Goal: Information Seeking & Learning: Learn about a topic

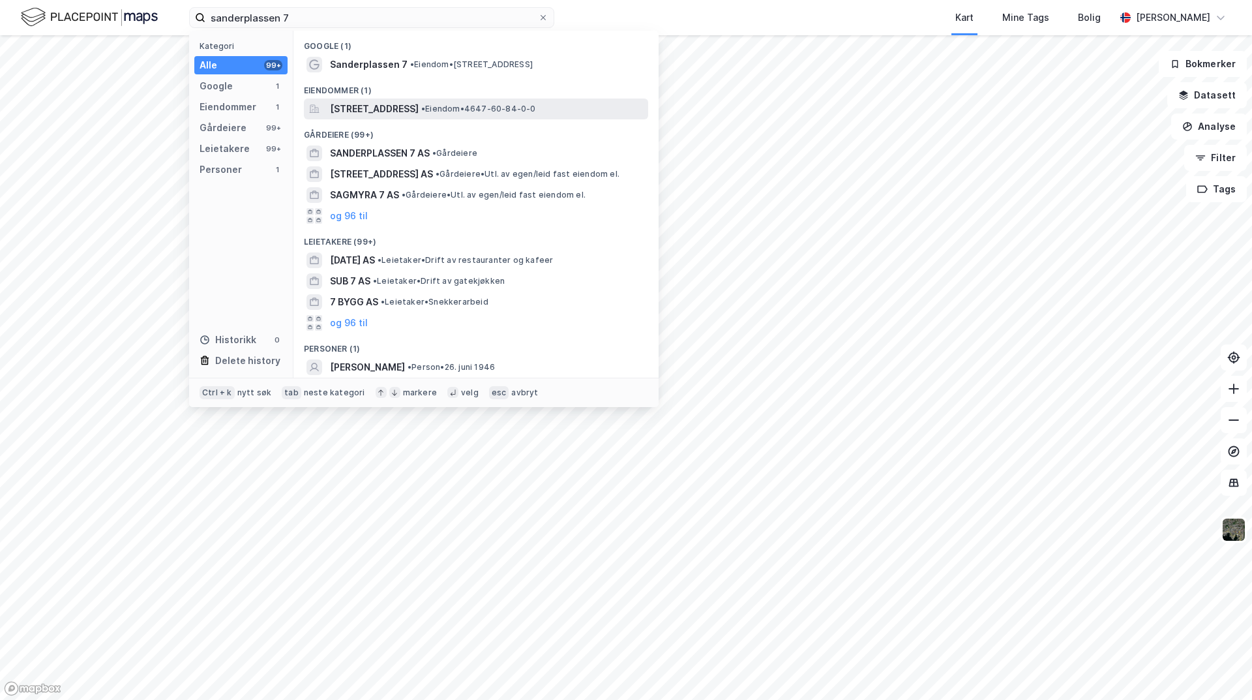
type input "sanderplassen 7"
click at [419, 104] on span "[STREET_ADDRESS]" at bounding box center [374, 109] width 89 height 16
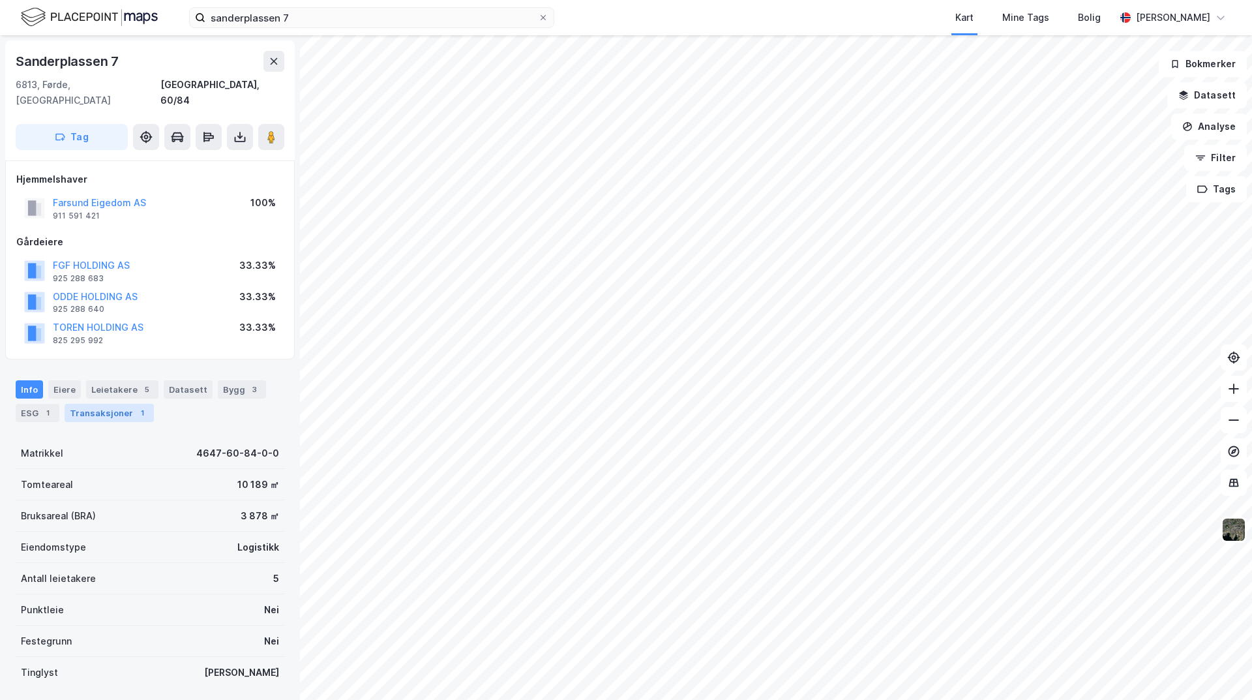
click at [117, 404] on div "Transaksjoner 1" at bounding box center [109, 413] width 89 height 18
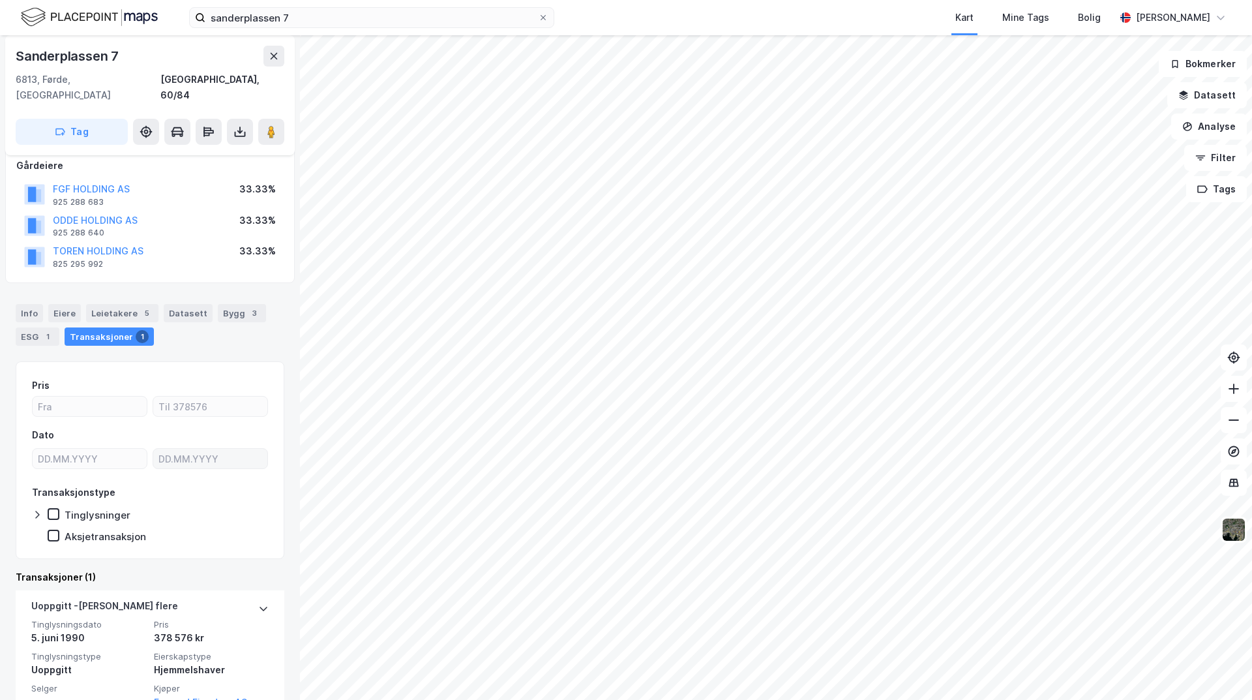
scroll to position [45, 0]
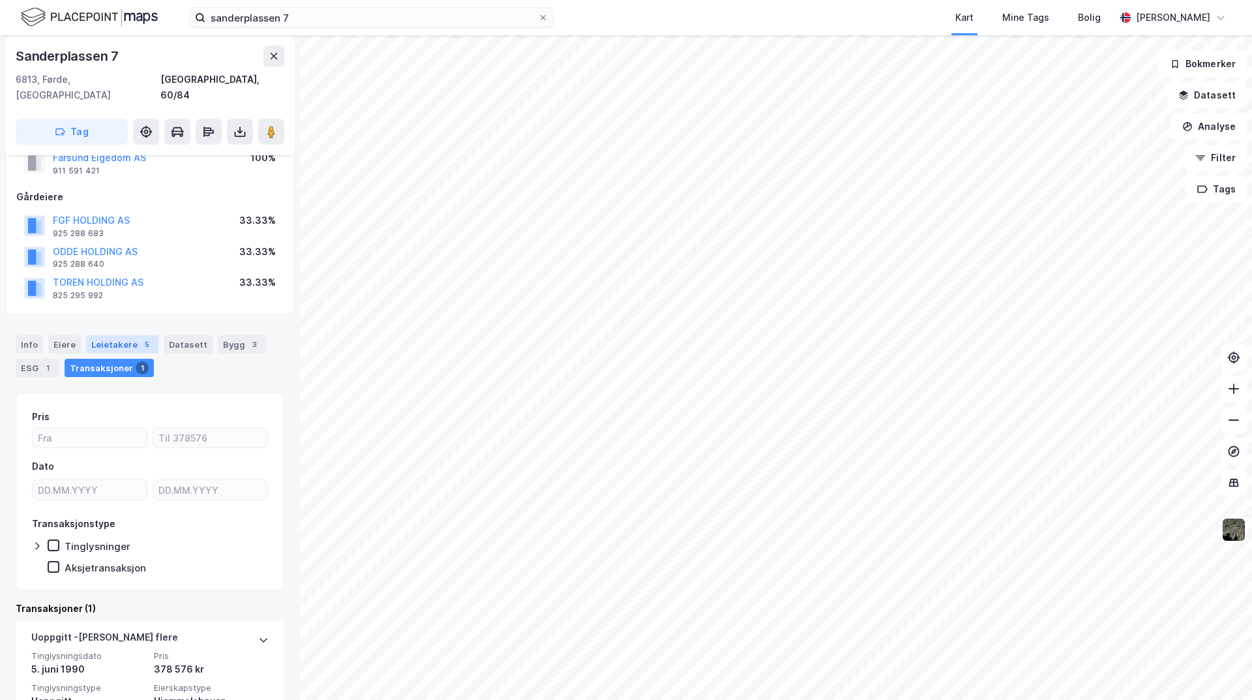
click at [111, 335] on div "Leietakere 5" at bounding box center [122, 344] width 72 height 18
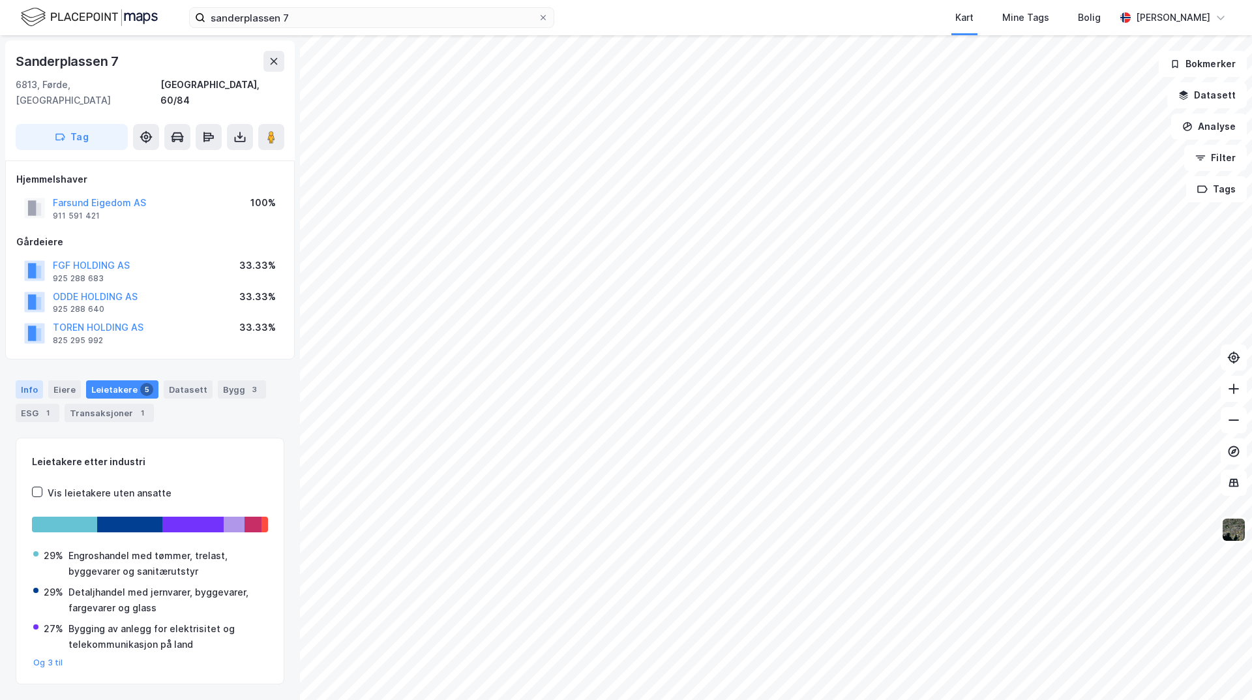
click at [23, 381] on div "Info" at bounding box center [29, 389] width 27 height 18
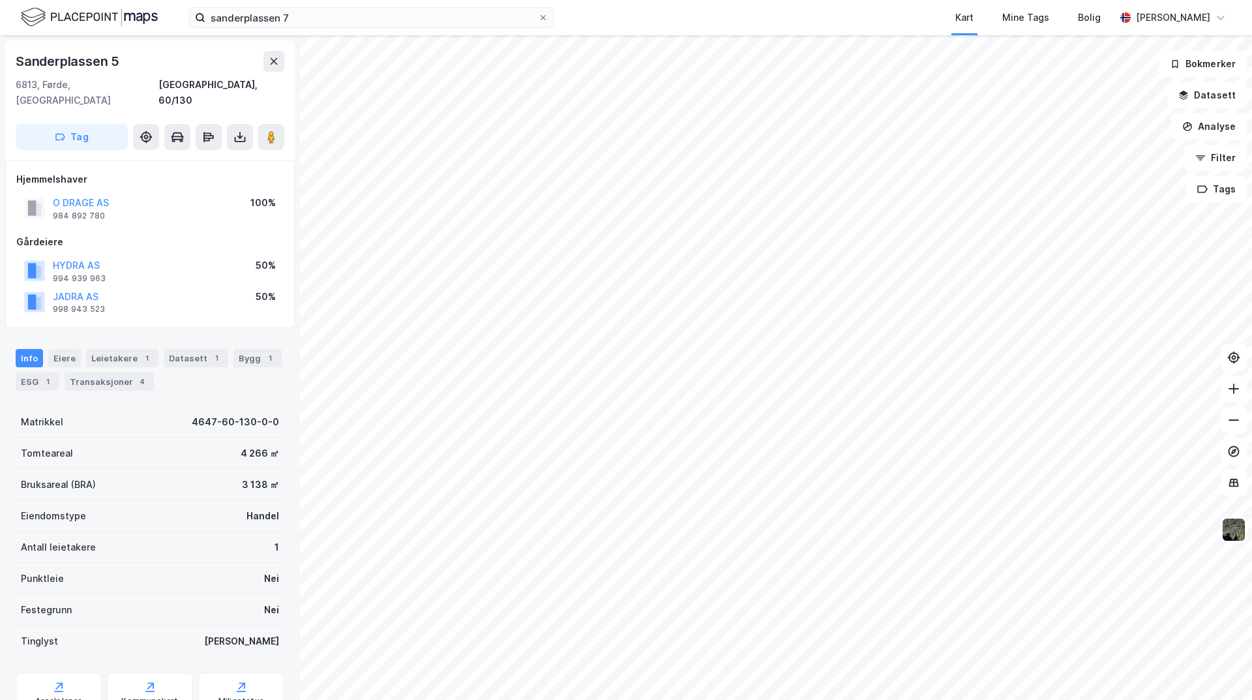
scroll to position [1, 0]
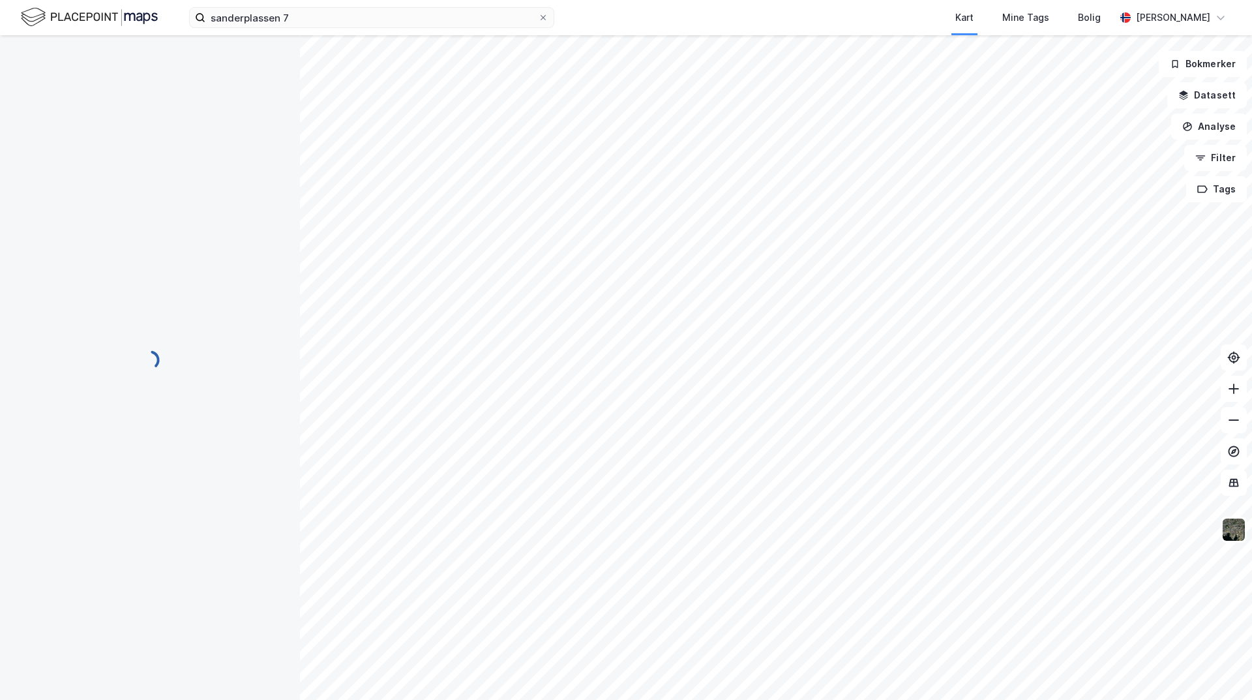
scroll to position [1, 0]
